Goal: Find specific page/section: Find specific page/section

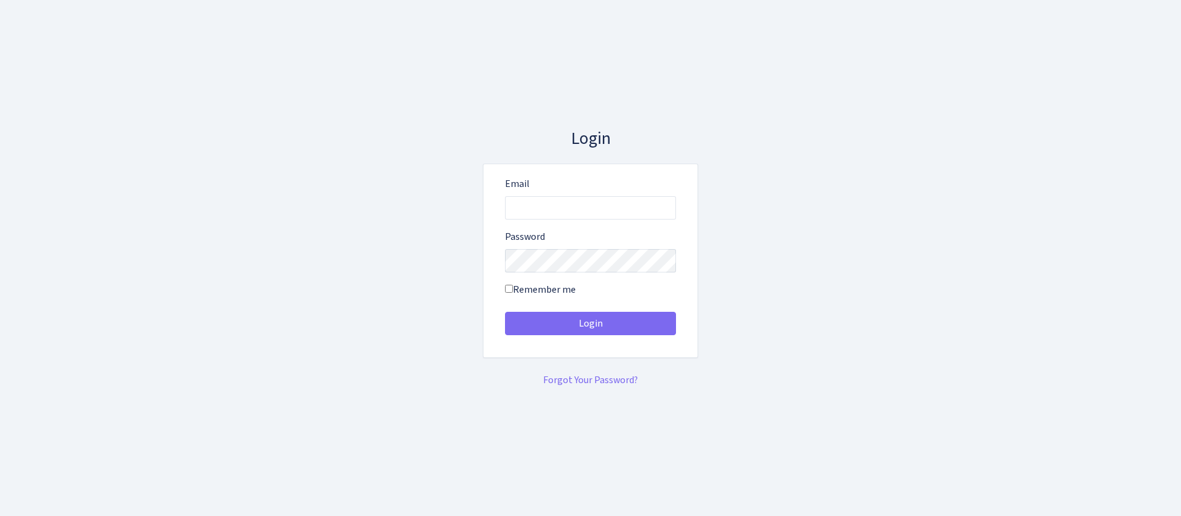
type input "[EMAIL_ADDRESS][DOMAIN_NAME]"
click at [505, 312] on button "Login" at bounding box center [590, 323] width 171 height 23
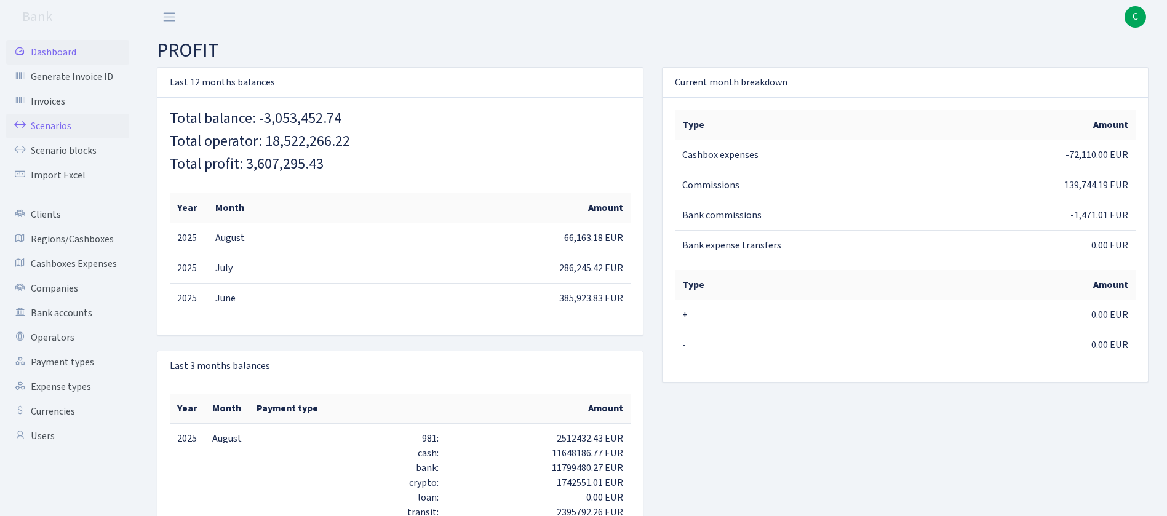
click at [72, 127] on link "Scenarios" at bounding box center [67, 126] width 123 height 25
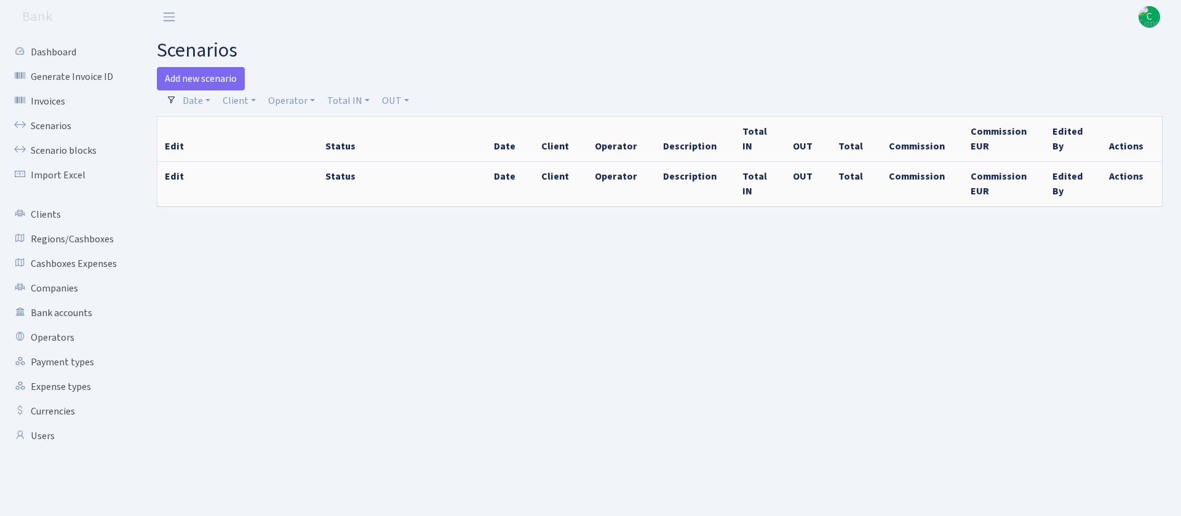
select select "100"
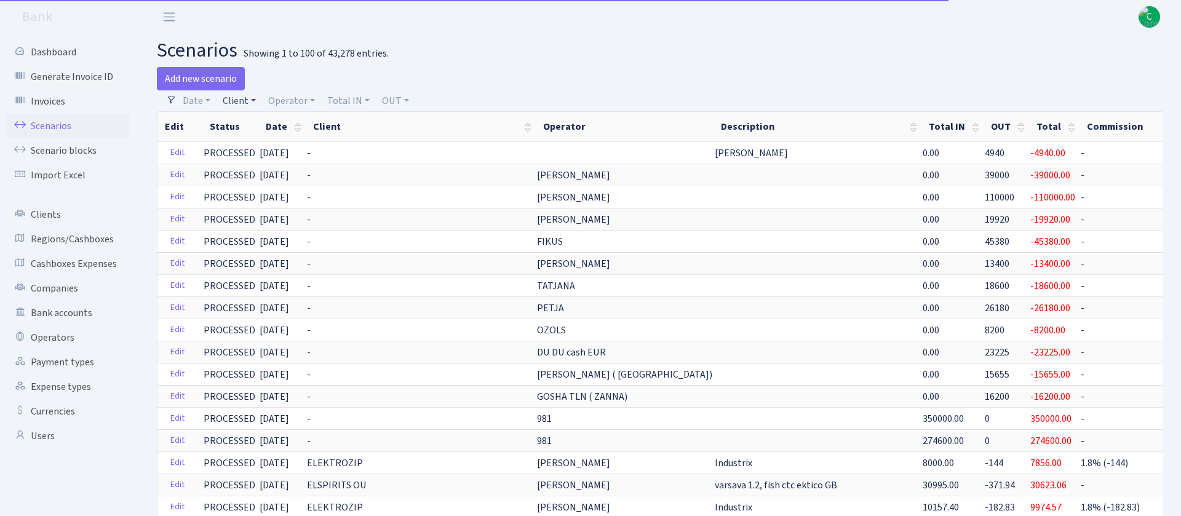
click at [233, 98] on link "Client" at bounding box center [239, 100] width 43 height 21
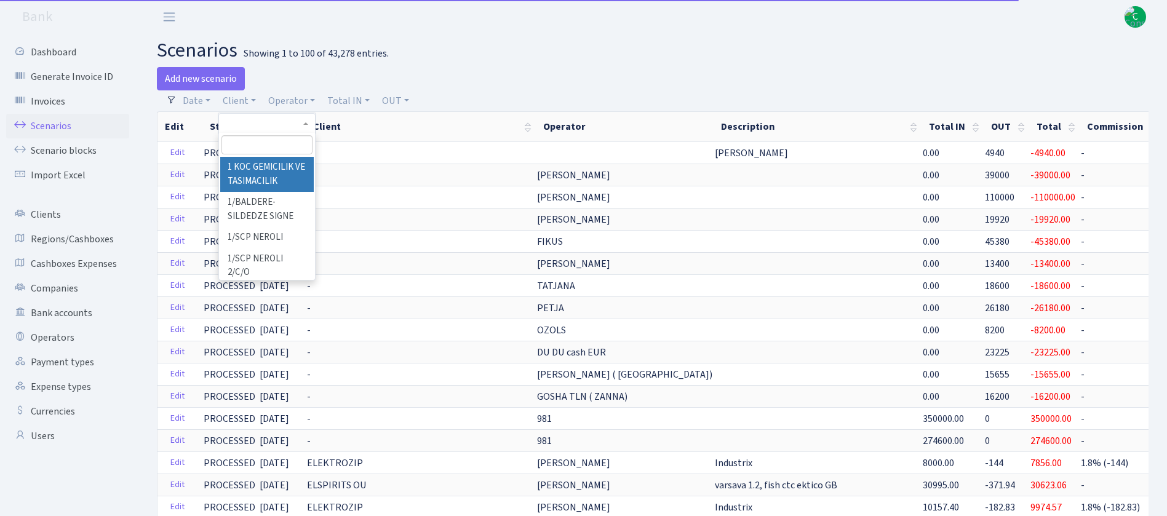
click at [267, 141] on input "search" at bounding box center [266, 144] width 91 height 19
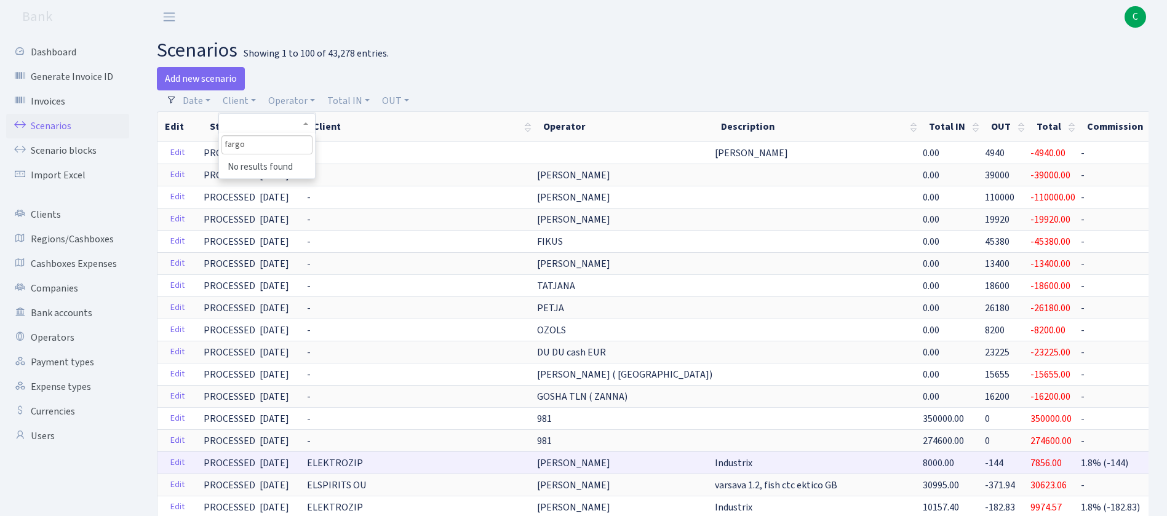
type input "fargo"
